Goal: Transaction & Acquisition: Register for event/course

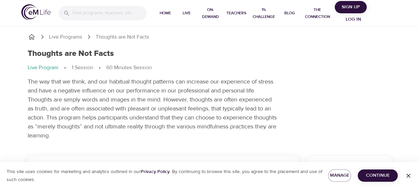
click at [385, 178] on span "Continue" at bounding box center [377, 176] width 29 height 8
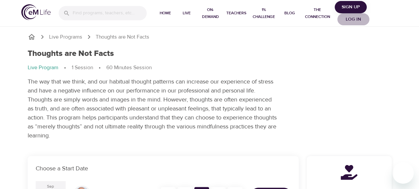
click at [353, 22] on span "Log in" at bounding box center [353, 19] width 27 height 8
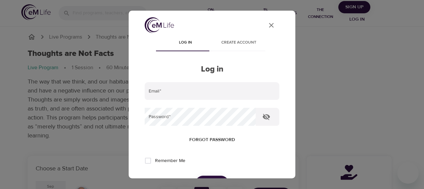
type input "[EMAIL_ADDRESS][DOMAIN_NAME]"
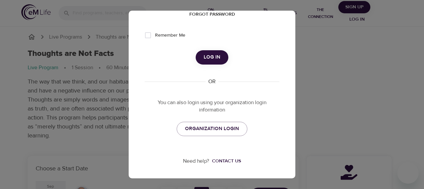
scroll to position [133, 0]
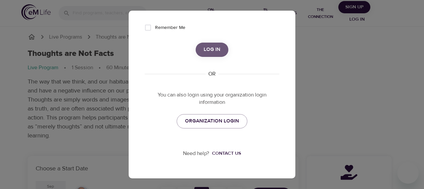
click at [207, 55] on button "Log in" at bounding box center [212, 50] width 33 height 14
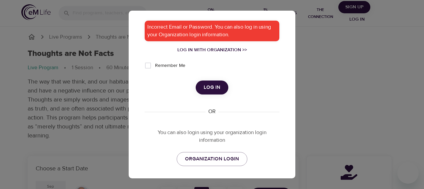
scroll to position [171, 0]
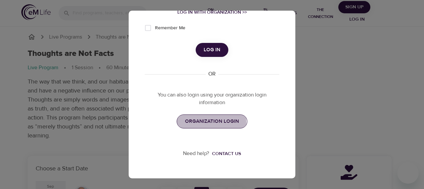
click at [203, 122] on span "ORGANIZATION LOGIN" at bounding box center [212, 121] width 54 height 9
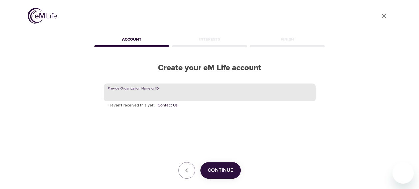
click at [198, 90] on input "text" at bounding box center [210, 93] width 212 height 18
click at [199, 98] on input "text" at bounding box center [210, 93] width 212 height 18
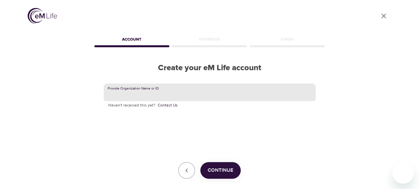
scroll to position [34, 0]
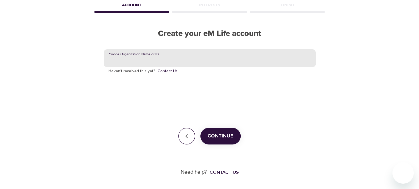
click at [185, 143] on button "button" at bounding box center [186, 136] width 17 height 17
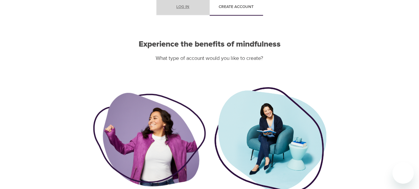
click at [182, 3] on link "Log in" at bounding box center [182, 8] width 53 height 16
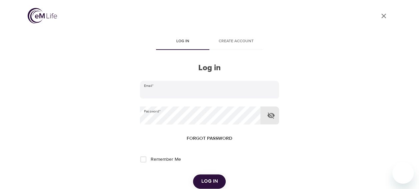
type input "[EMAIL_ADDRESS][DOMAIN_NAME]"
click at [273, 116] on icon "button" at bounding box center [270, 116] width 7 height 6
click at [273, 116] on icon "button" at bounding box center [270, 115] width 7 height 5
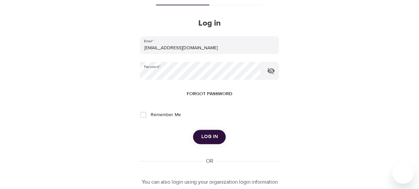
scroll to position [46, 0]
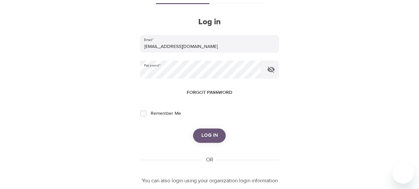
click at [209, 138] on span "Log in" at bounding box center [209, 135] width 17 height 9
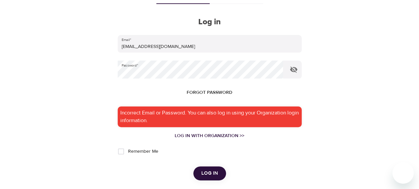
scroll to position [143, 0]
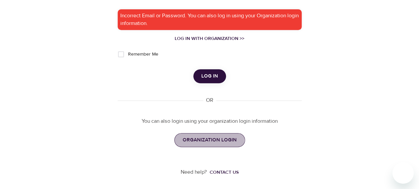
click at [210, 139] on span "ORGANIZATION LOGIN" at bounding box center [210, 140] width 54 height 9
